Goal: Find specific page/section: Find specific page/section

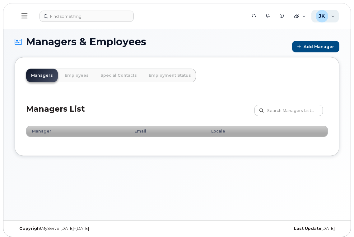
click at [332, 16] on div "JK Jayson Kralkay Wireless Admin" at bounding box center [326, 16] width 28 height 12
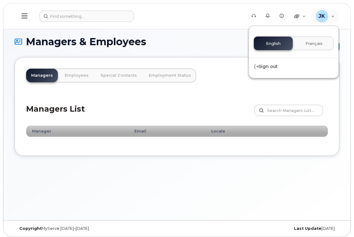
click at [215, 26] on header "Support Alerts Knowledge Base Quicklinks Suspend / Cancel Device Change SIM Car…" at bounding box center [177, 16] width 348 height 26
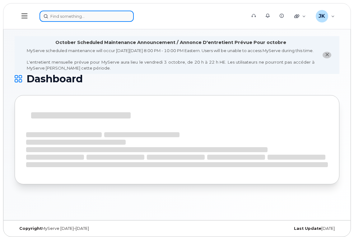
click at [93, 16] on input at bounding box center [87, 16] width 94 height 11
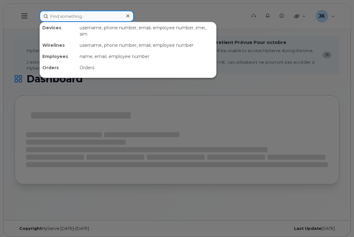
paste input "[PERSON_NAME]"
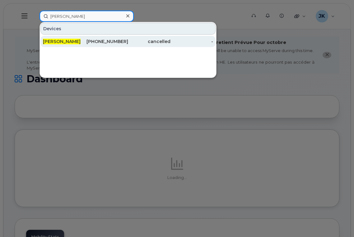
type input "[PERSON_NAME]"
click at [55, 41] on span "[PERSON_NAME]" at bounding box center [62, 42] width 38 height 6
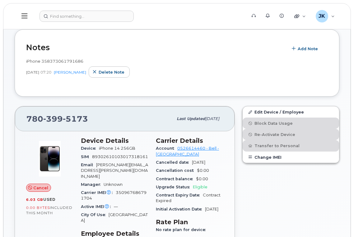
scroll to position [208, 0]
